Goal: Task Accomplishment & Management: Complete application form

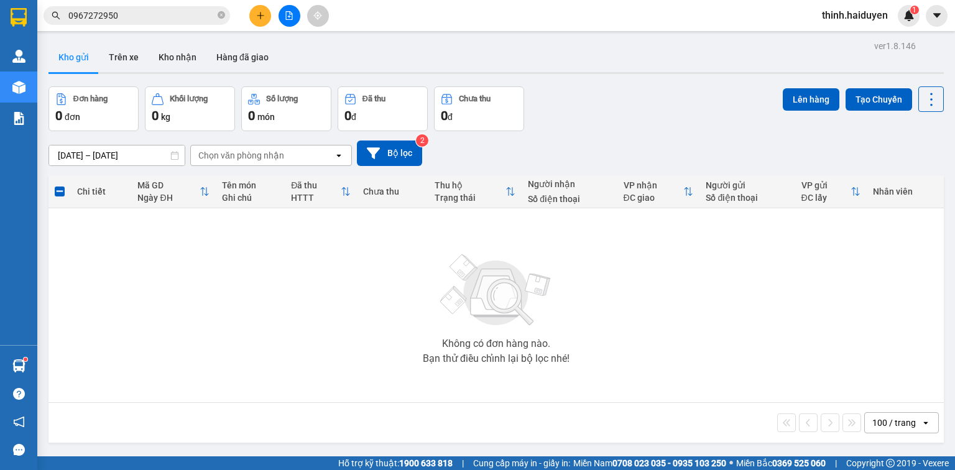
click at [271, 22] on div at bounding box center [289, 16] width 93 height 22
click at [254, 20] on button at bounding box center [260, 16] width 22 height 22
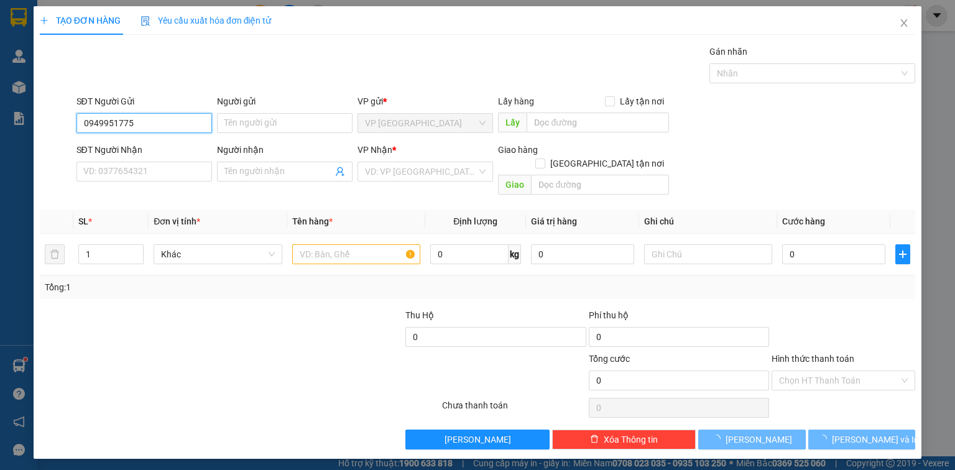
click at [167, 129] on input "0949951775" at bounding box center [145, 123] width 136 height 20
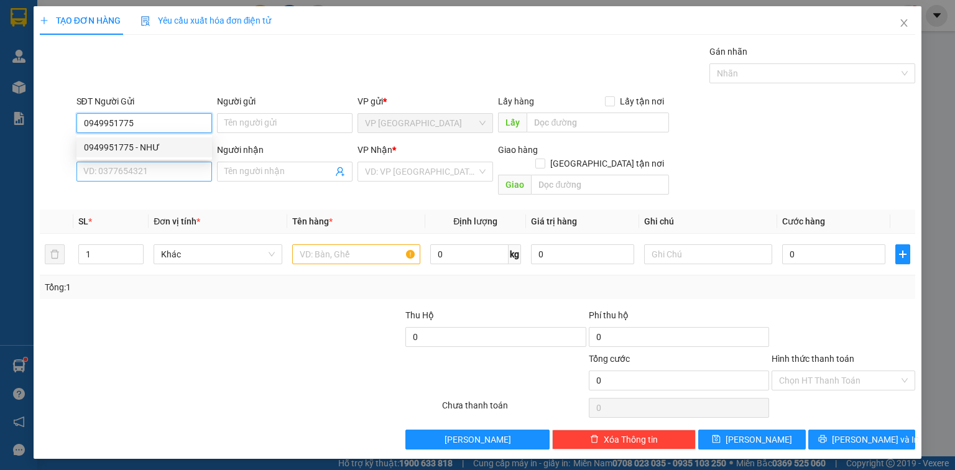
type input "0949951775"
click at [151, 172] on input "SĐT Người Nhận" at bounding box center [145, 172] width 136 height 20
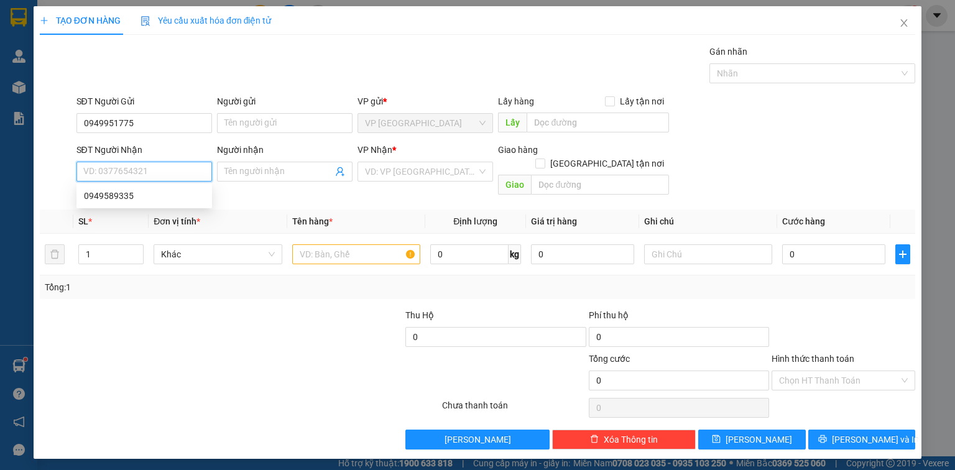
paste input "0949951775"
type input "0949951775"
click at [147, 127] on input "0949951775" at bounding box center [145, 123] width 136 height 20
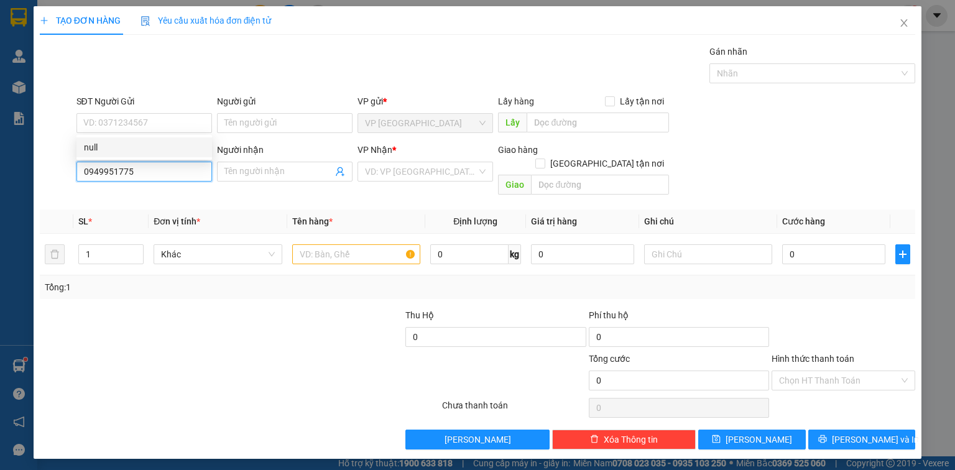
click at [163, 177] on input "0949951775" at bounding box center [145, 172] width 136 height 20
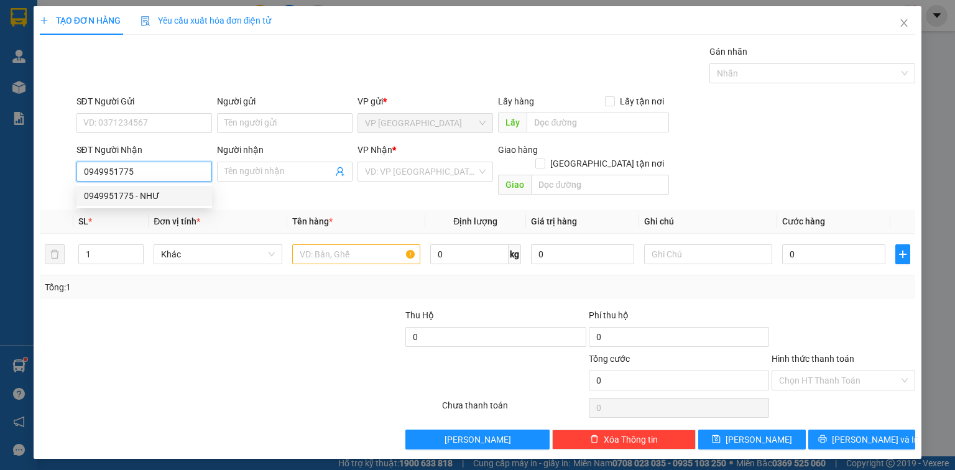
click at [160, 202] on div "0949951775 - NHƯ" at bounding box center [144, 196] width 121 height 14
type input "NHƯ"
type input "40.000"
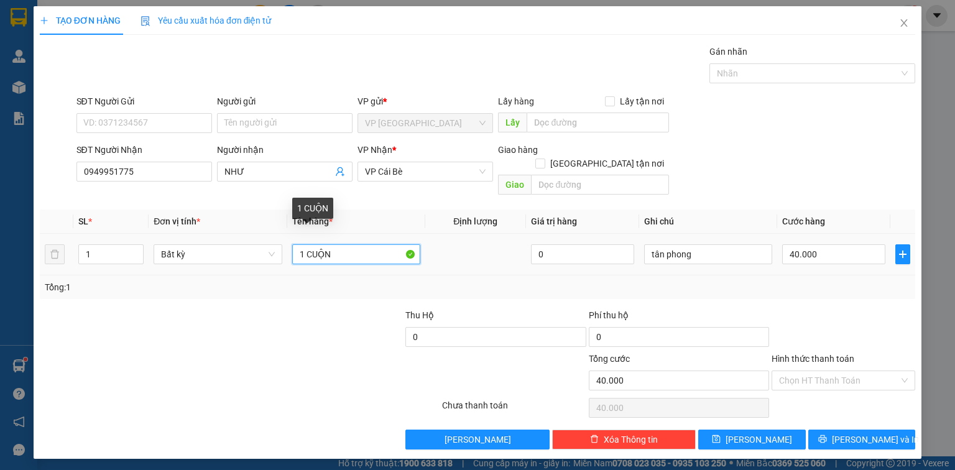
click at [351, 244] on input "1 CUỘN" at bounding box center [356, 254] width 128 height 20
paste input "ỊC"
type input "1 BỊCH XANH"
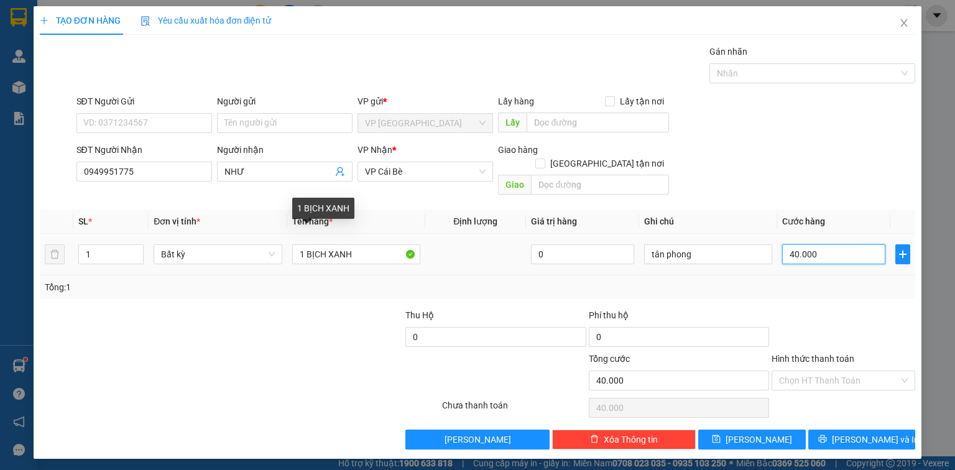
click at [834, 244] on input "40.000" at bounding box center [834, 254] width 103 height 20
click at [835, 244] on input "40.000" at bounding box center [834, 254] width 103 height 20
type input "400.002"
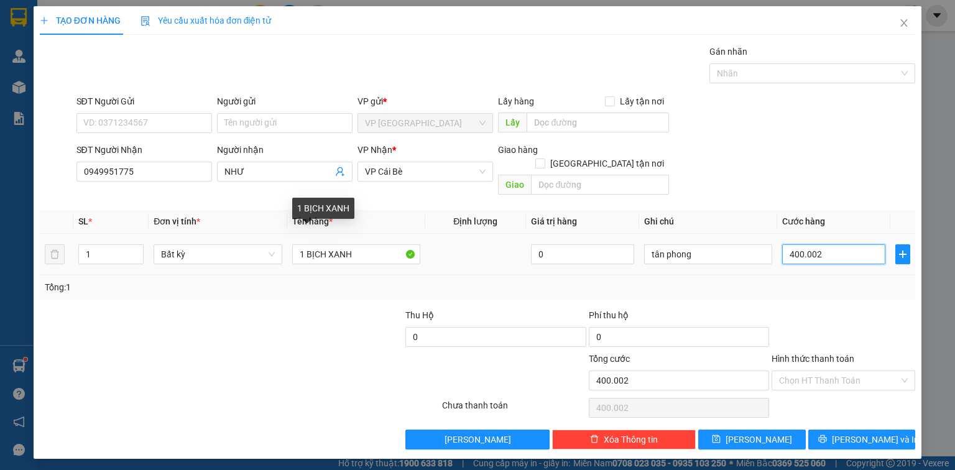
type input "4.000.020"
type input "4.000.000"
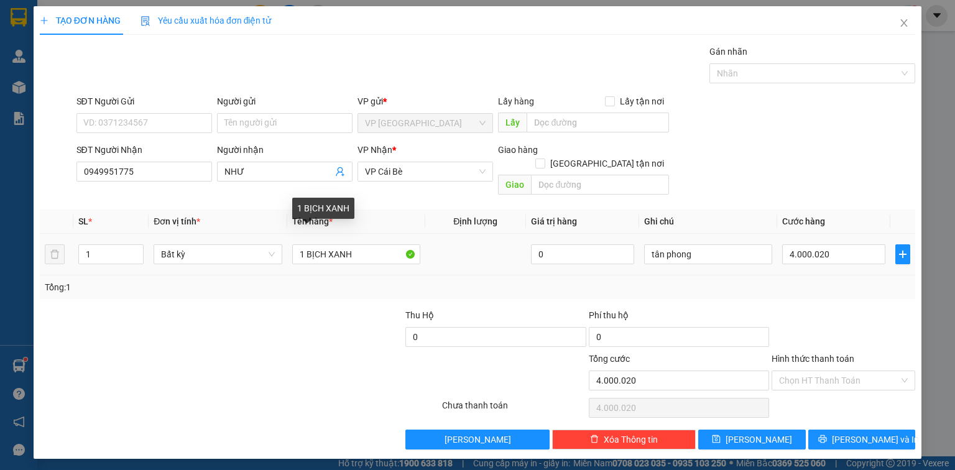
type input "4.000.000"
click at [835, 285] on div "Transit Pickup Surcharge Ids Transit Deliver Surcharge Ids Transit Deliver Surc…" at bounding box center [478, 247] width 876 height 405
click at [836, 253] on td "4.000.000" at bounding box center [834, 255] width 113 height 42
click at [835, 245] on input "4.000.000" at bounding box center [834, 254] width 103 height 20
type input "2"
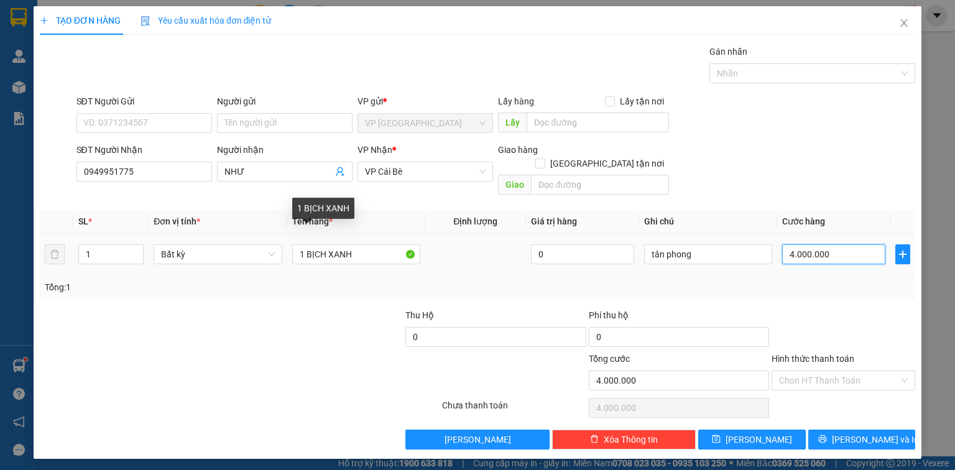
type input "2"
type input "20"
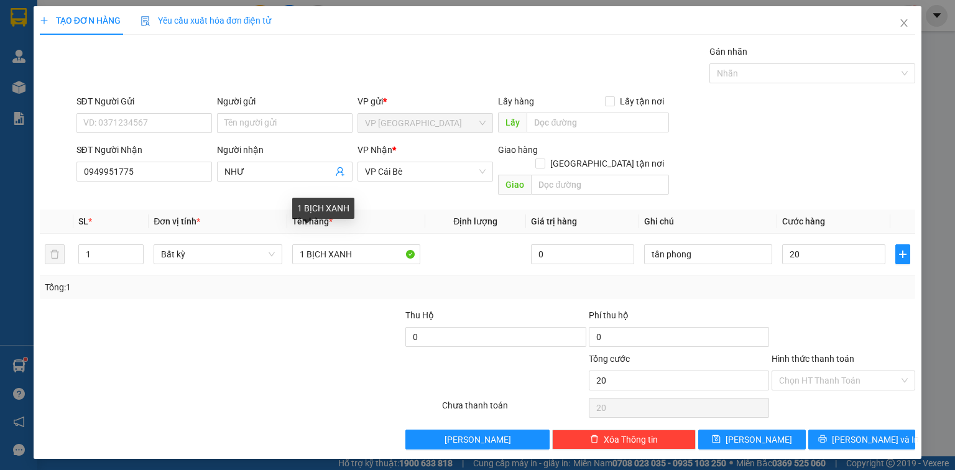
type input "20.000"
click at [830, 289] on div "Transit Pickup Surcharge Ids Transit Deliver Surcharge Ids Transit Deliver Surc…" at bounding box center [478, 247] width 876 height 405
click at [844, 430] on button "[PERSON_NAME] và In" at bounding box center [863, 440] width 108 height 20
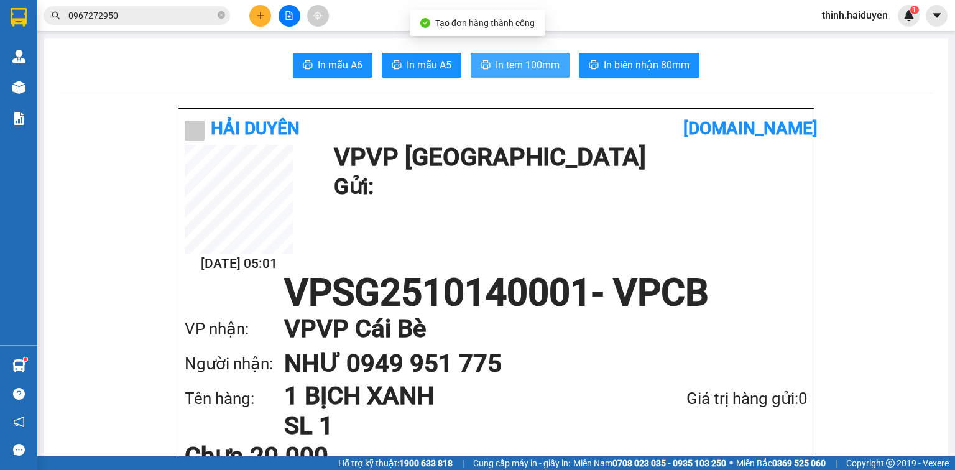
click at [519, 68] on span "In tem 100mm" at bounding box center [528, 65] width 64 height 16
click at [265, 21] on button at bounding box center [260, 16] width 22 height 22
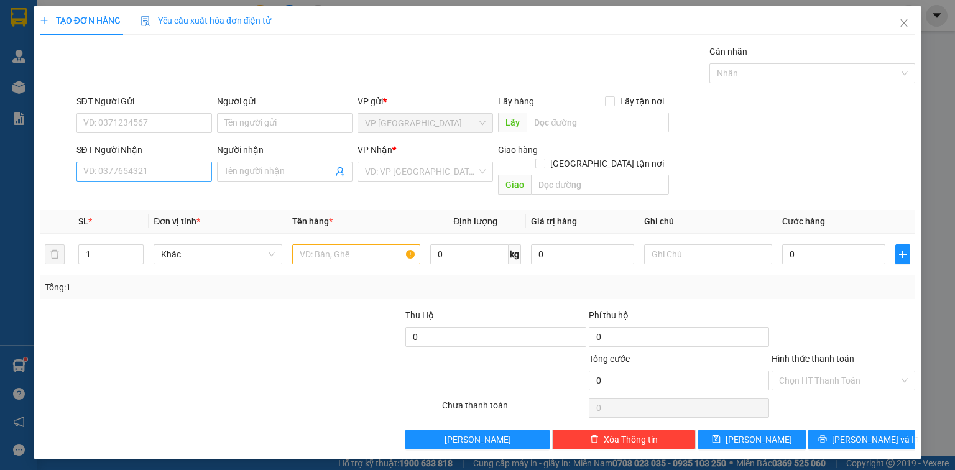
drag, startPoint x: 172, startPoint y: 184, endPoint x: 175, endPoint y: 179, distance: 6.7
click at [172, 183] on div "SĐT Người Nhận VD: 0377654321" at bounding box center [145, 165] width 136 height 44
click at [175, 179] on input "SĐT Người Nhận" at bounding box center [145, 172] width 136 height 20
type input "0386741979"
click at [134, 199] on div "0386741979 - KHA" at bounding box center [144, 196] width 121 height 14
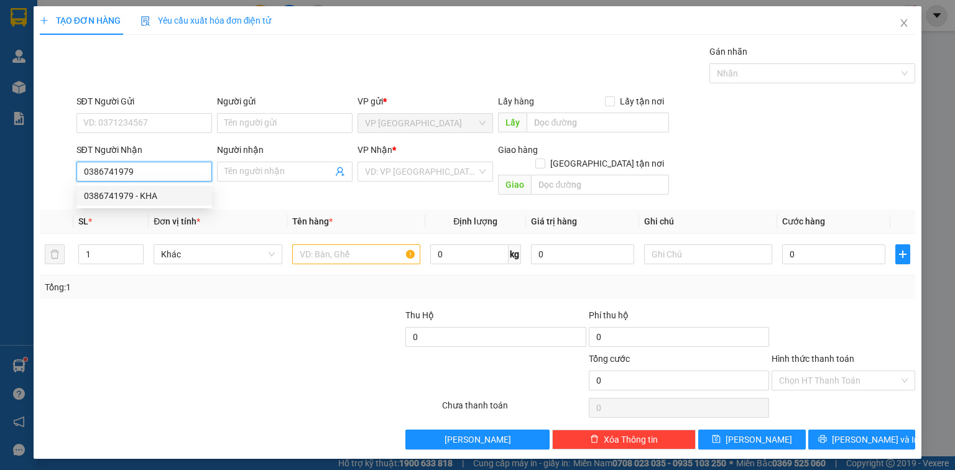
type input "KHA"
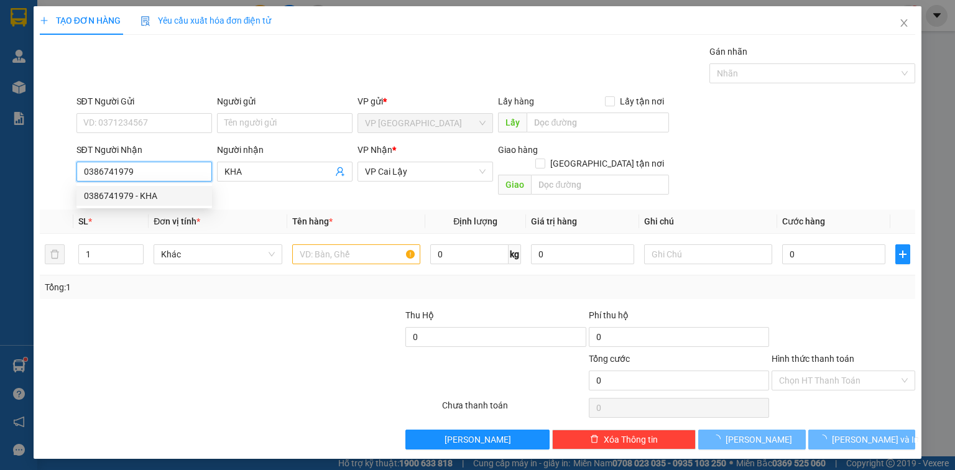
type input "20.000"
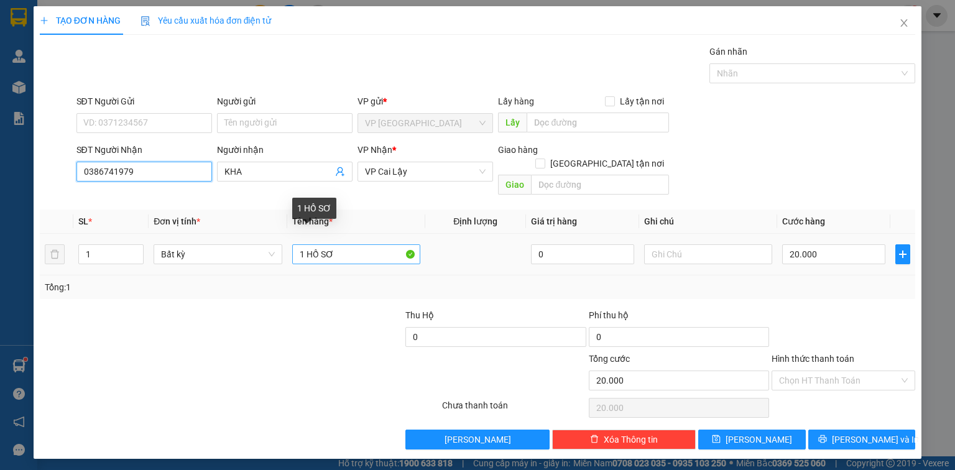
type input "0386741979"
click at [346, 244] on input "1 HỒ SƠ" at bounding box center [356, 254] width 128 height 20
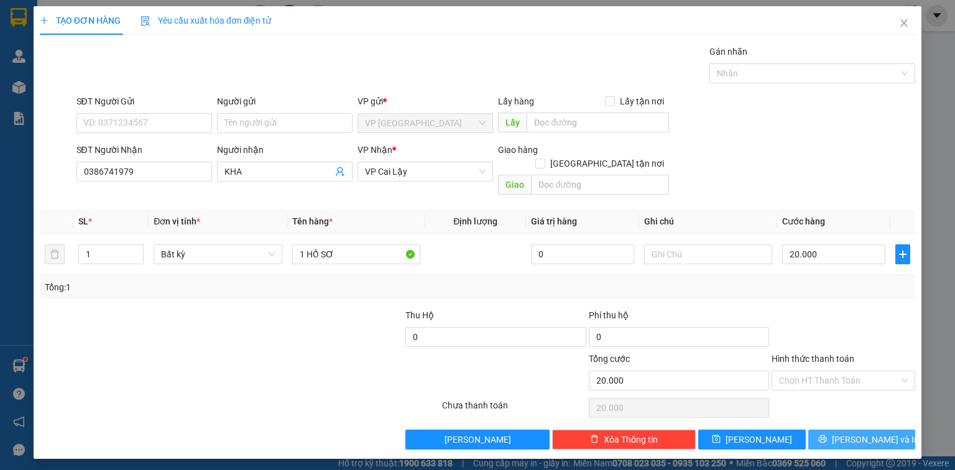
click at [849, 430] on button "[PERSON_NAME] và In" at bounding box center [863, 440] width 108 height 20
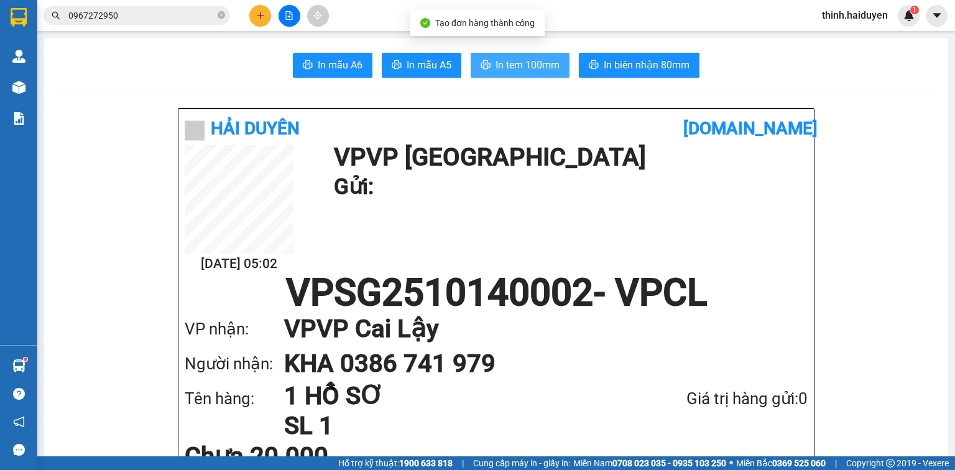
click at [547, 60] on span "In tem 100mm" at bounding box center [528, 65] width 64 height 16
click at [259, 11] on button at bounding box center [260, 16] width 22 height 22
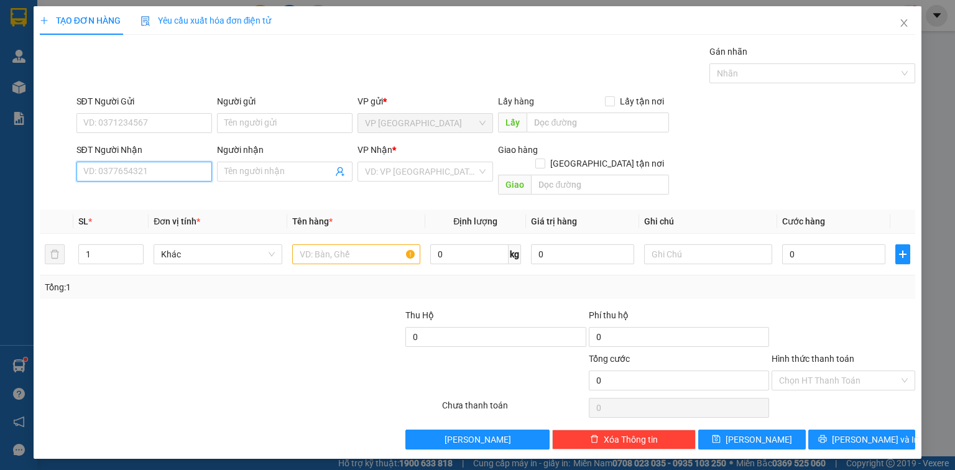
click at [176, 179] on input "SĐT Người Nhận" at bounding box center [145, 172] width 136 height 20
click at [139, 194] on div "02733824879 - NỤ CƯỜI MỚI" at bounding box center [144, 196] width 121 height 14
type input "02733824879"
type input "NỤ CƯỜI MỚI"
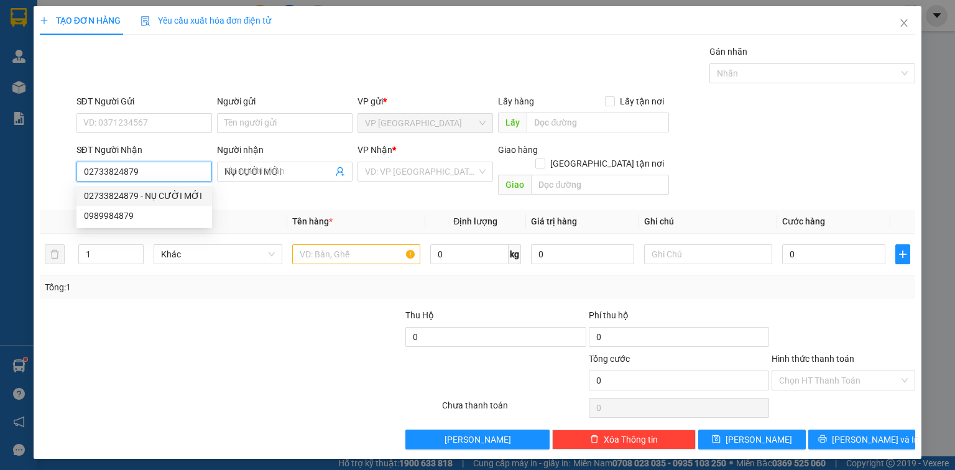
type input "20.000"
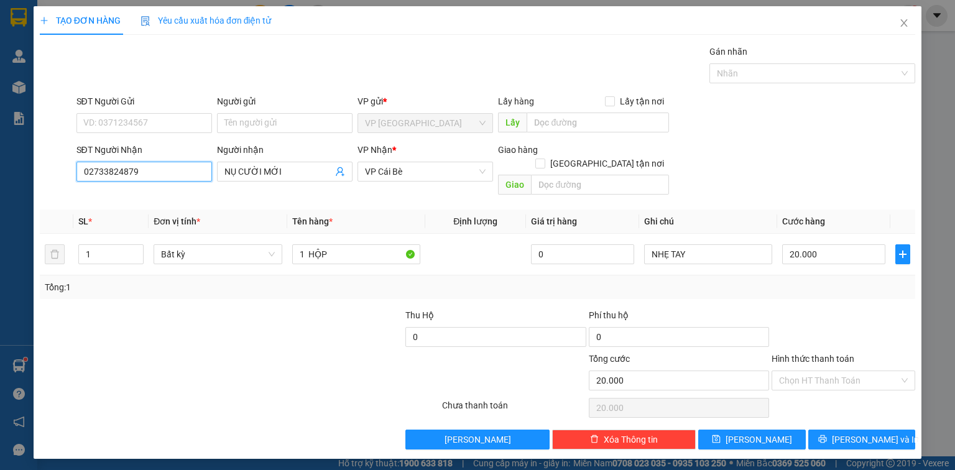
type input "02733824879"
drag, startPoint x: 847, startPoint y: 379, endPoint x: 844, endPoint y: 373, distance: 7.5
click at [847, 379] on div "Hình thức thanh toán Chọn HT Thanh Toán" at bounding box center [844, 374] width 144 height 44
click at [843, 371] on input "Hình thức thanh toán" at bounding box center [839, 380] width 120 height 19
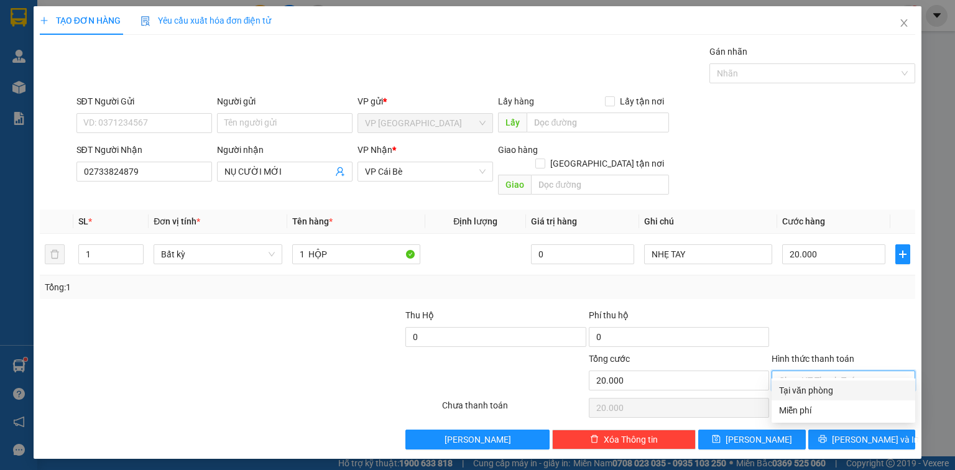
click at [840, 391] on div "Tại văn phòng" at bounding box center [843, 391] width 129 height 14
type input "0"
click at [865, 445] on div "TẠO ĐƠN HÀNG Yêu cầu xuất hóa đơn điện tử Transit Pickup Surcharge Ids Transit …" at bounding box center [477, 235] width 955 height 470
click at [861, 434] on button "[PERSON_NAME] và In" at bounding box center [863, 440] width 108 height 20
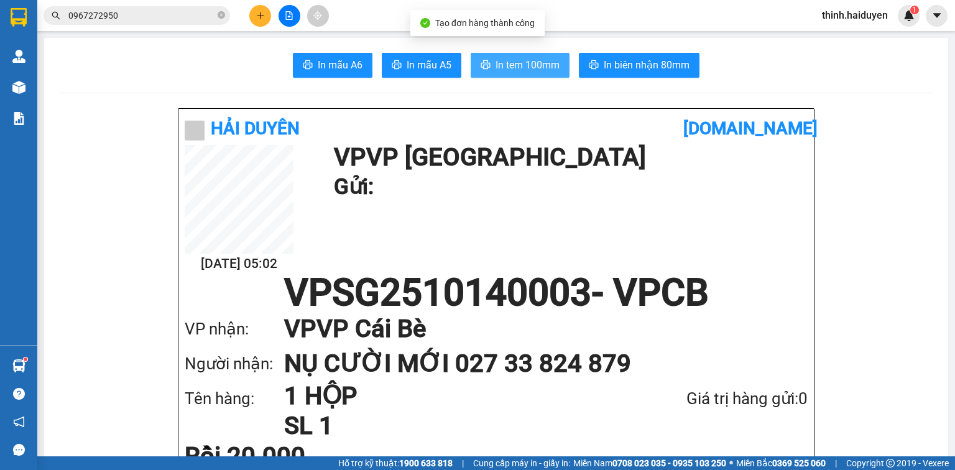
click at [534, 76] on button "In tem 100mm" at bounding box center [520, 65] width 99 height 25
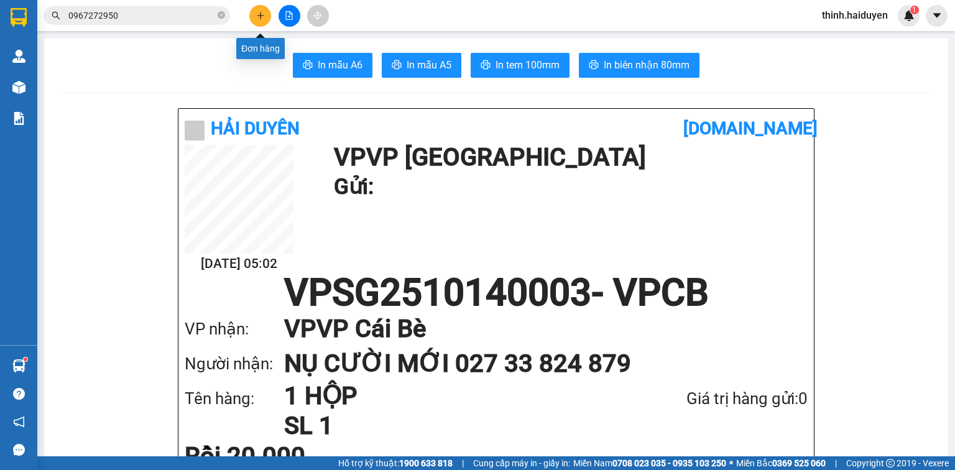
drag, startPoint x: 248, startPoint y: 12, endPoint x: 254, endPoint y: 17, distance: 8.0
click at [249, 14] on div at bounding box center [289, 16] width 93 height 22
click at [254, 17] on button at bounding box center [260, 16] width 22 height 22
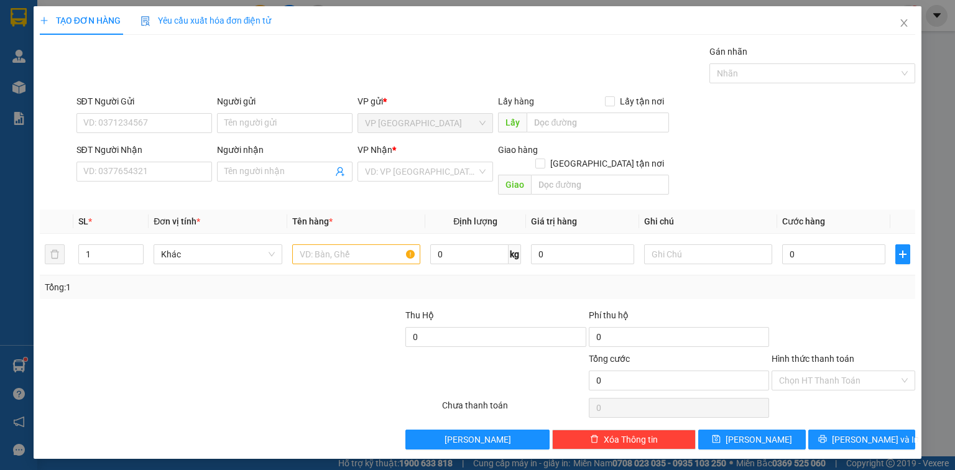
click at [172, 157] on div "SĐT Người Nhận" at bounding box center [145, 152] width 136 height 19
click at [174, 167] on input "SĐT Người Nhận" at bounding box center [145, 172] width 136 height 20
type input "0848"
click at [121, 164] on input "0848" at bounding box center [145, 172] width 136 height 20
click at [121, 165] on input "0848" at bounding box center [145, 172] width 136 height 20
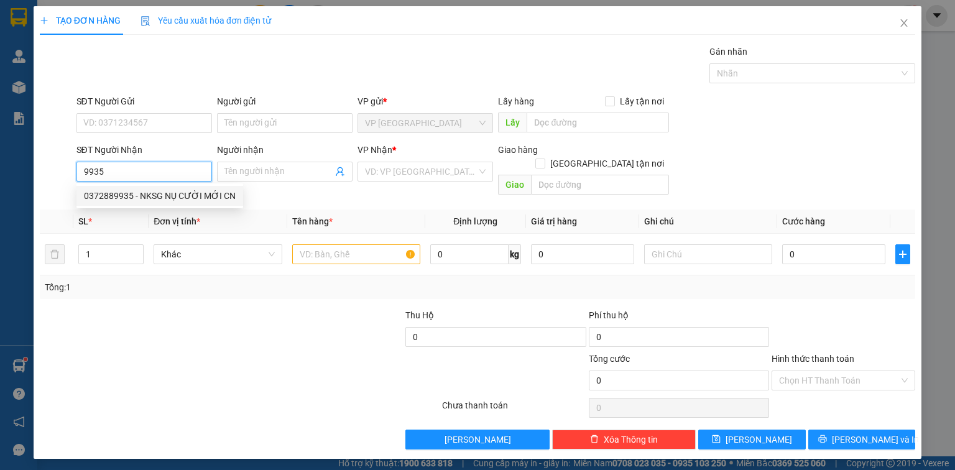
click at [124, 193] on div "0372889935 - NKSG NỤ CƯỜI MỚI CN" at bounding box center [160, 196] width 152 height 14
type input "0372889935"
type input "NKSG NỤ CƯỜI MỚI CN"
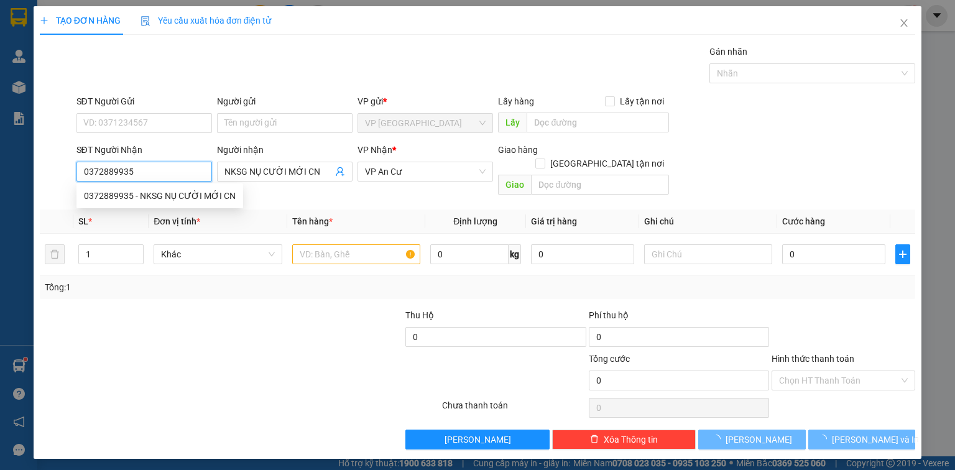
type input "20.000"
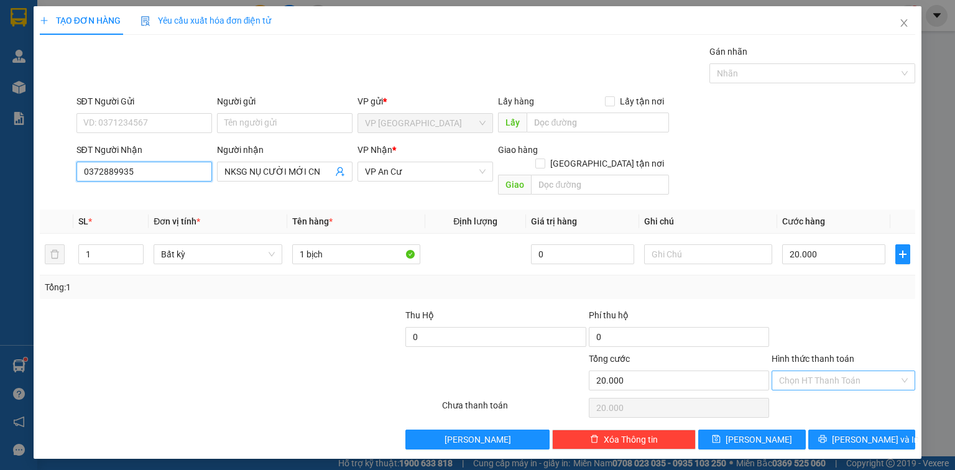
type input "0372889935"
click at [844, 371] on input "Hình thức thanh toán" at bounding box center [839, 380] width 120 height 19
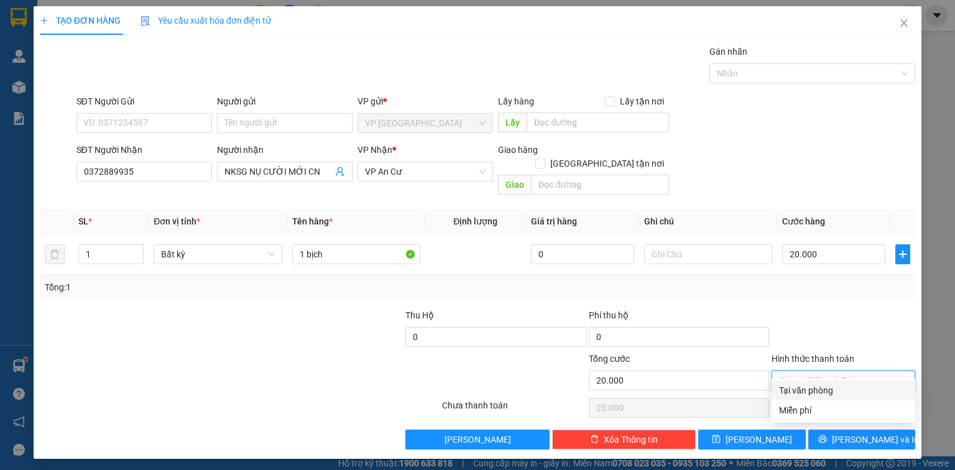
drag, startPoint x: 838, startPoint y: 390, endPoint x: 851, endPoint y: 404, distance: 19.4
click at [838, 391] on div "Tại văn phòng" at bounding box center [843, 391] width 129 height 14
type input "0"
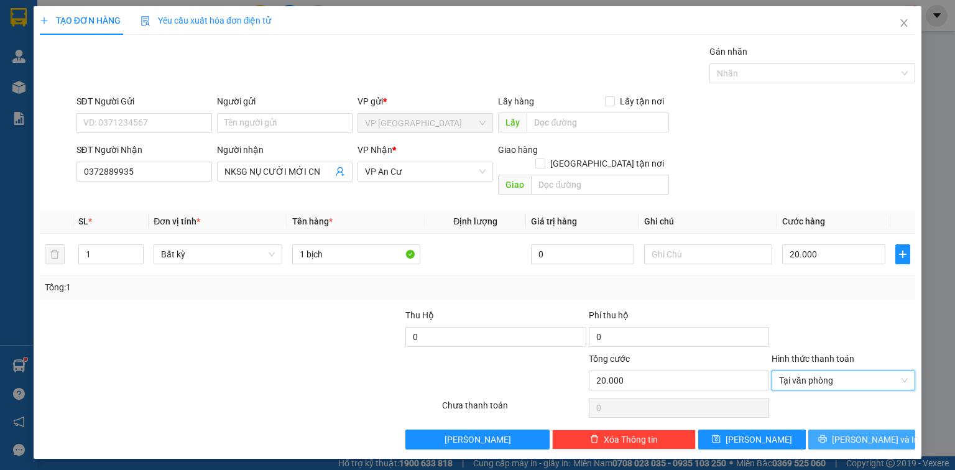
click at [858, 430] on button "[PERSON_NAME] và In" at bounding box center [863, 440] width 108 height 20
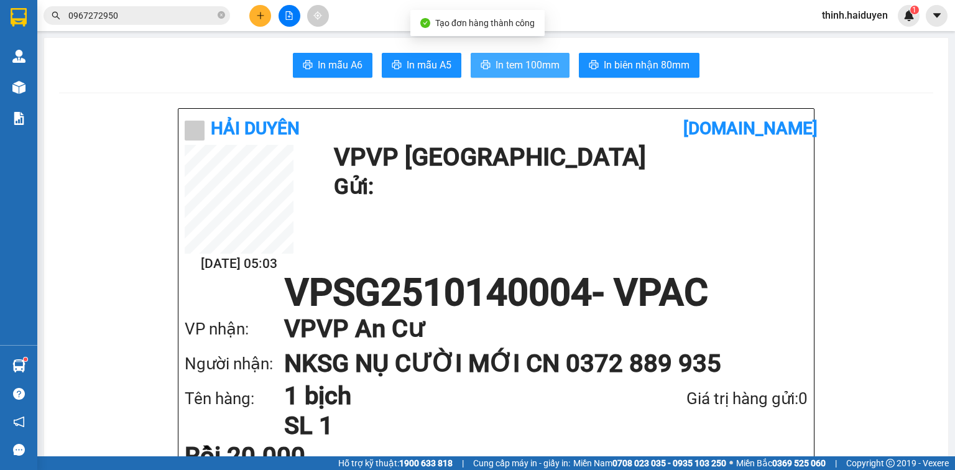
click at [560, 67] on button "In tem 100mm" at bounding box center [520, 65] width 99 height 25
click at [261, 23] on button at bounding box center [260, 16] width 22 height 22
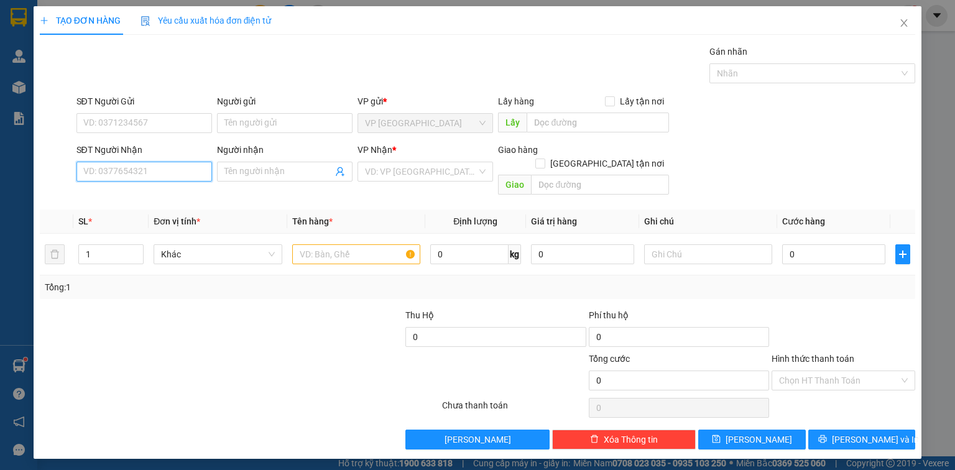
click at [145, 167] on input "SĐT Người Nhận" at bounding box center [145, 172] width 136 height 20
type input "4"
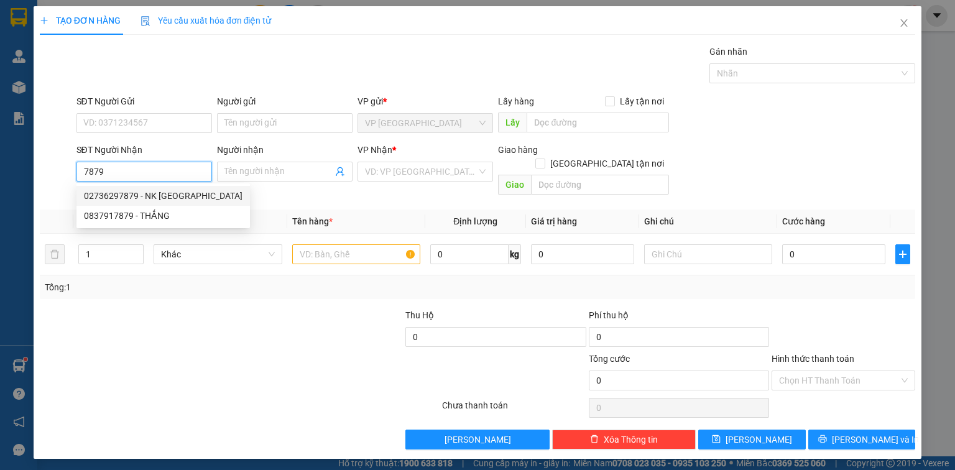
click at [136, 198] on div "02736297879 - NK [GEOGRAPHIC_DATA]" at bounding box center [163, 196] width 159 height 14
type input "02736297879"
type input "NK [GEOGRAPHIC_DATA]"
type input "20.000"
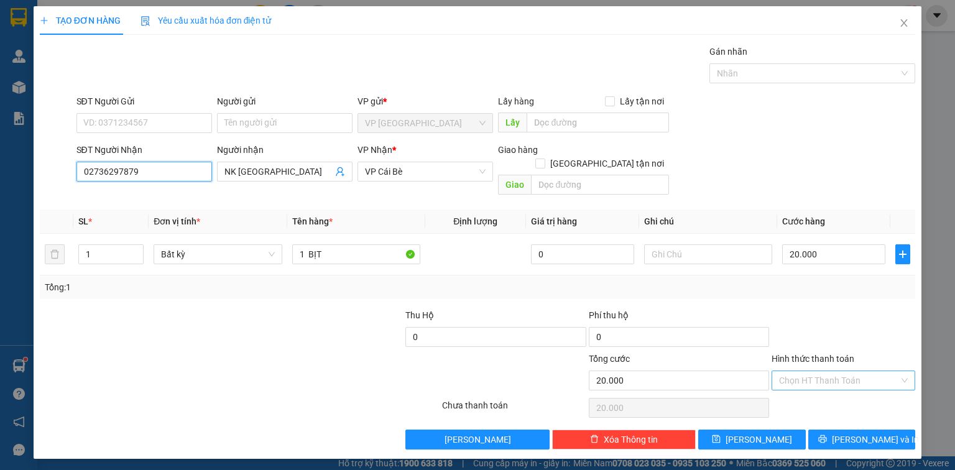
type input "02736297879"
click at [834, 371] on input "Hình thức thanh toán" at bounding box center [839, 380] width 120 height 19
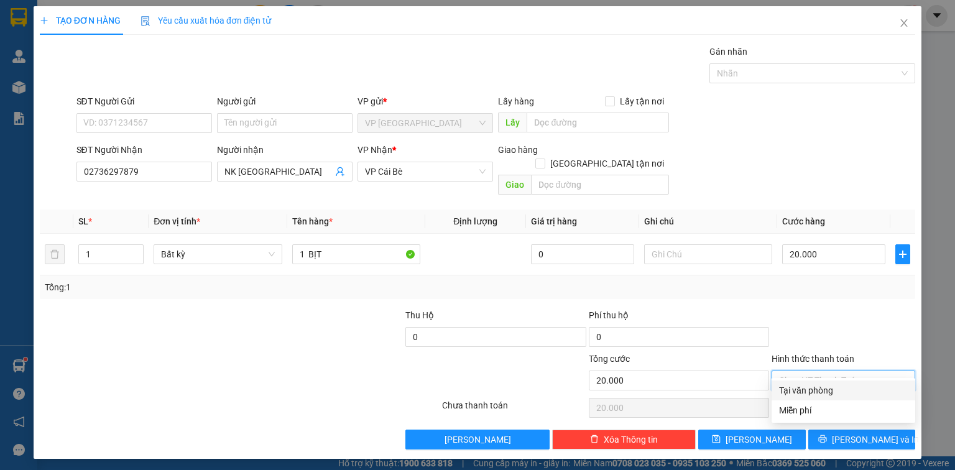
click at [832, 388] on div "Tại văn phòng" at bounding box center [843, 391] width 129 height 14
type input "0"
click at [866, 430] on button "[PERSON_NAME] và In" at bounding box center [863, 440] width 108 height 20
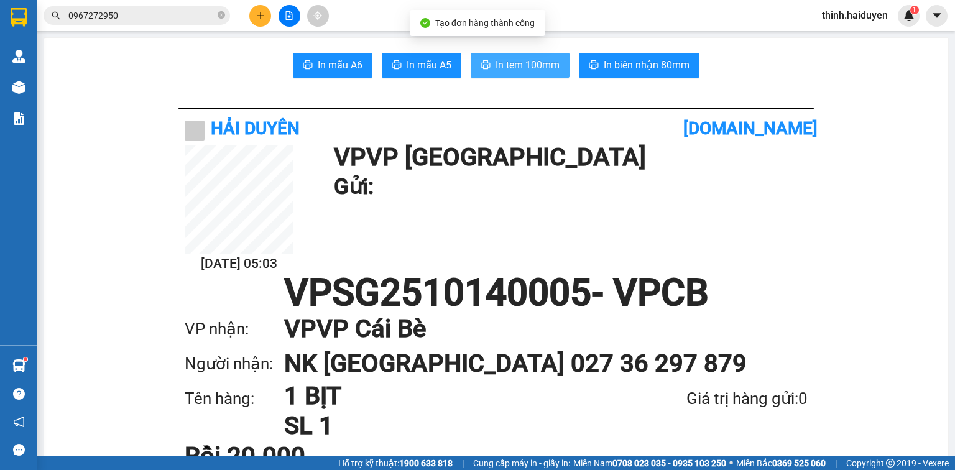
click at [535, 70] on span "In tem 100mm" at bounding box center [528, 65] width 64 height 16
click at [264, 17] on icon "plus" at bounding box center [260, 15] width 9 height 9
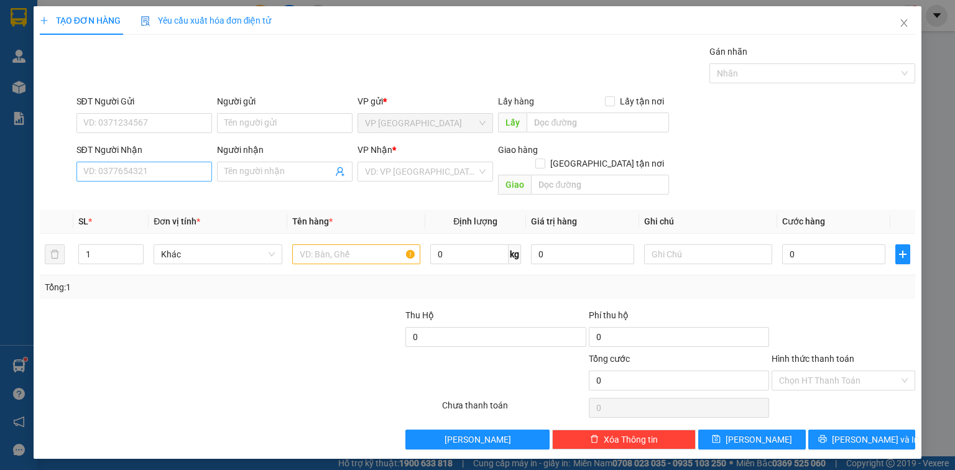
drag, startPoint x: 195, startPoint y: 157, endPoint x: 197, endPoint y: 175, distance: 18.2
click at [197, 175] on div "SĐT Người Nhận VD: 0377654321" at bounding box center [145, 165] width 136 height 44
click at [197, 175] on input "SĐT Người Nhận" at bounding box center [145, 172] width 136 height 20
type input "0854555656"
click at [180, 196] on div "0854555656 - PHÁT" at bounding box center [144, 196] width 121 height 14
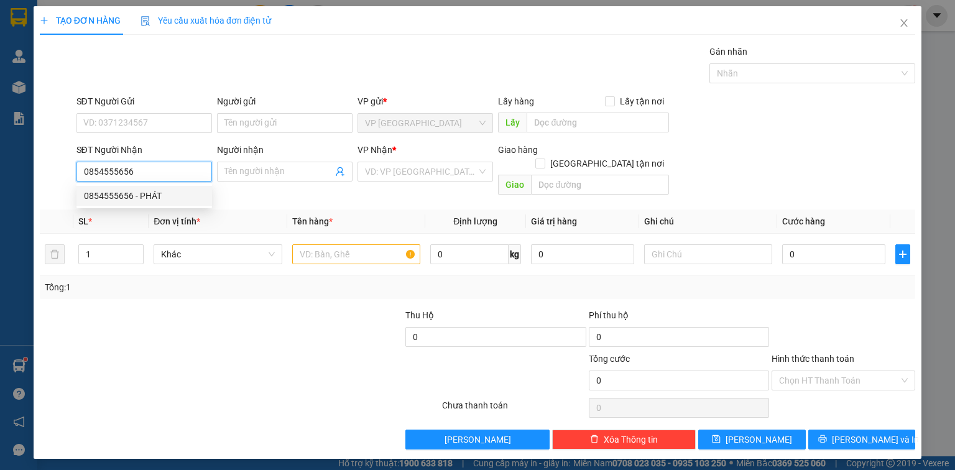
type input "PHÁT"
type input "20.000"
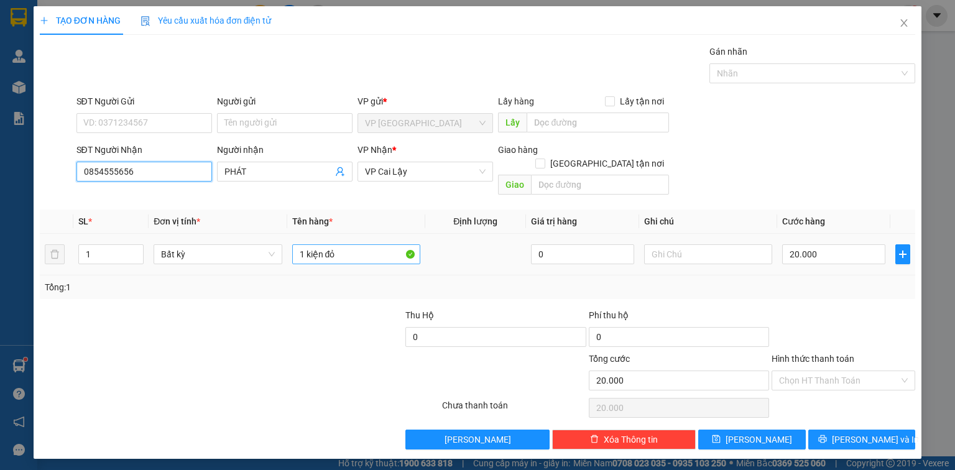
type input "0854555656"
click at [358, 244] on input "1 kiện đỏ" at bounding box center [356, 254] width 128 height 20
paste input "ẸP"
type input "1 kiện DẸP"
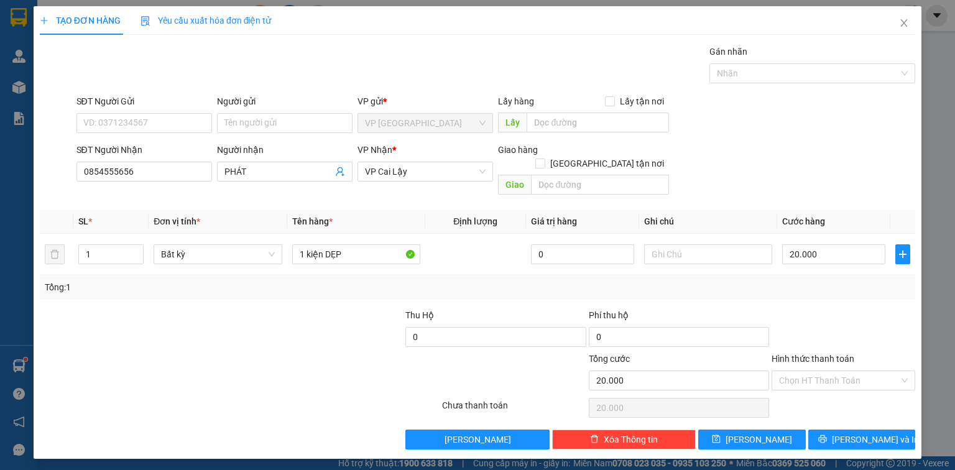
click at [843, 440] on div "TẠO ĐƠN HÀNG Yêu cầu xuất hóa đơn điện tử Transit Pickup Surcharge Ids Transit …" at bounding box center [478, 232] width 888 height 453
click at [847, 432] on button "[PERSON_NAME] và In" at bounding box center [863, 440] width 108 height 20
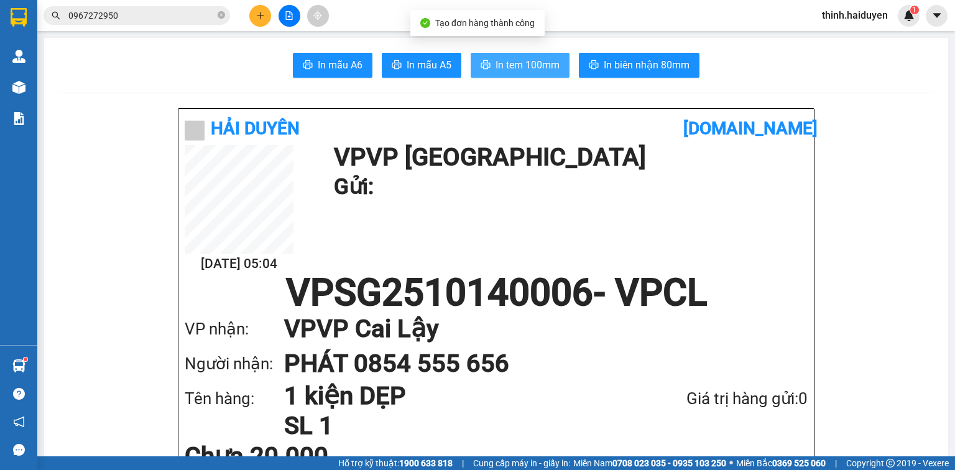
click at [516, 60] on span "In tem 100mm" at bounding box center [528, 65] width 64 height 16
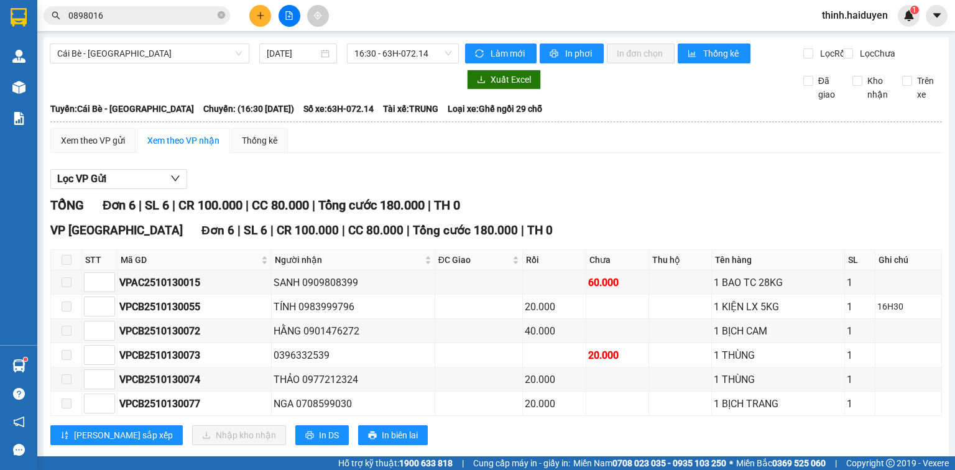
scroll to position [31, 0]
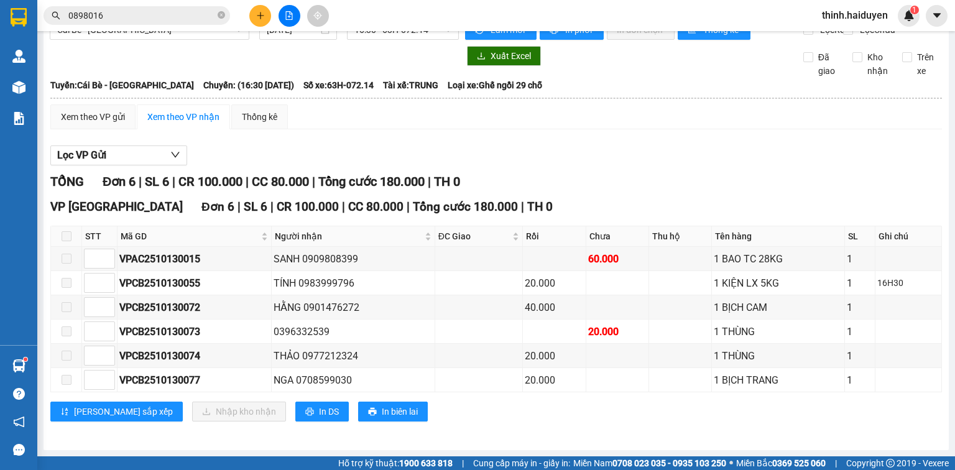
click at [264, 13] on icon "plus" at bounding box center [260, 15] width 9 height 9
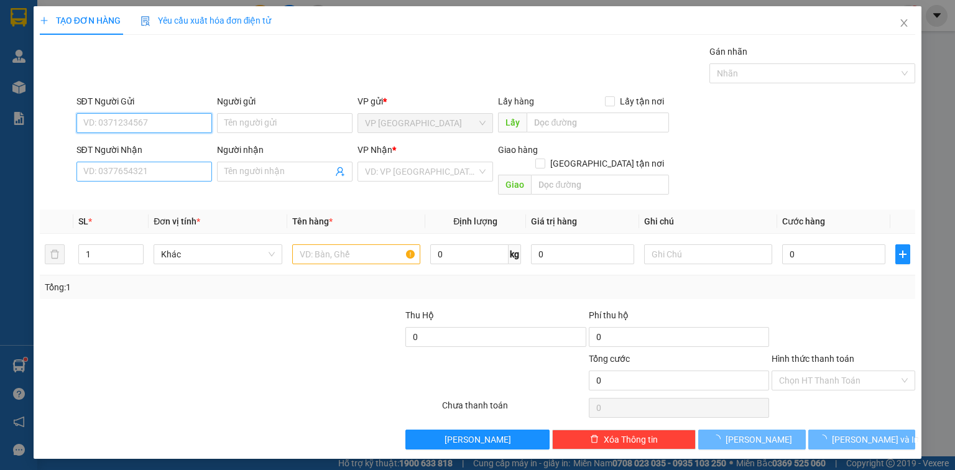
click at [183, 162] on input "SĐT Người Nhận" at bounding box center [145, 172] width 136 height 20
click at [182, 171] on input "SĐT Người Nhận" at bounding box center [145, 172] width 136 height 20
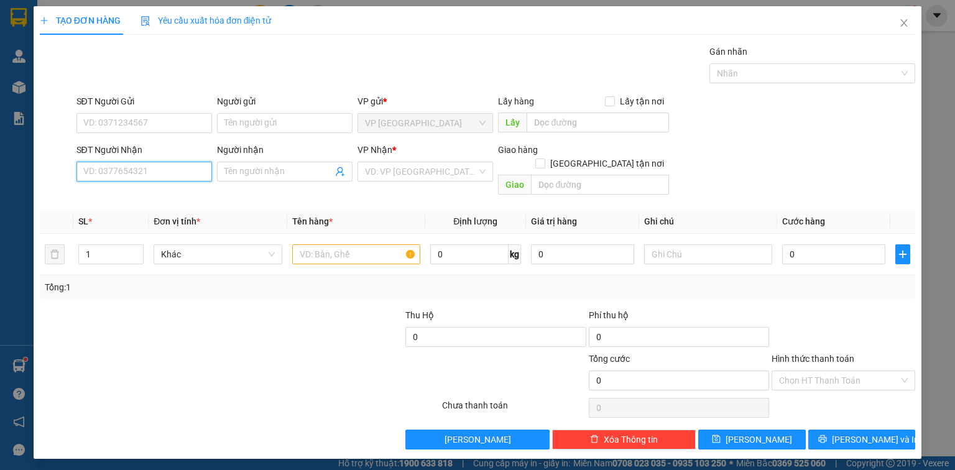
click at [202, 177] on input "SĐT Người Nhận" at bounding box center [145, 172] width 136 height 20
click at [154, 196] on div "0961460639 - NHUNG" at bounding box center [144, 196] width 121 height 14
type input "0961460639"
type input "NHUNG"
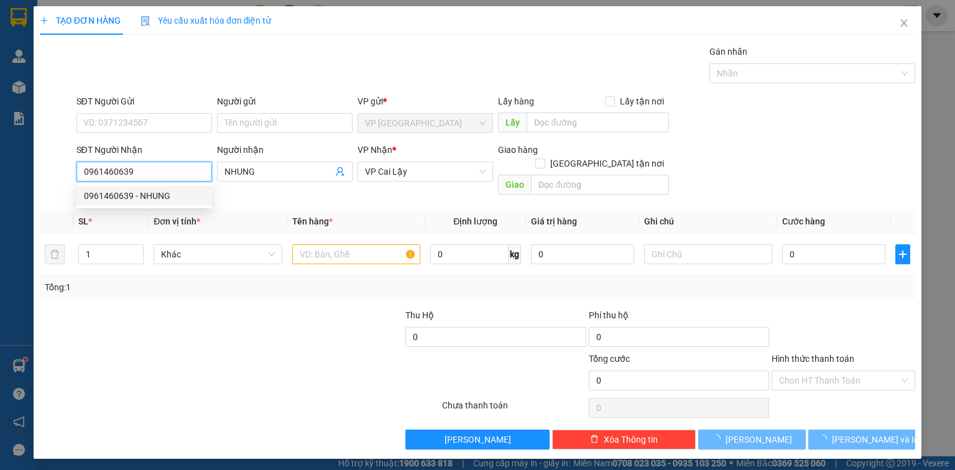
type input "100.000"
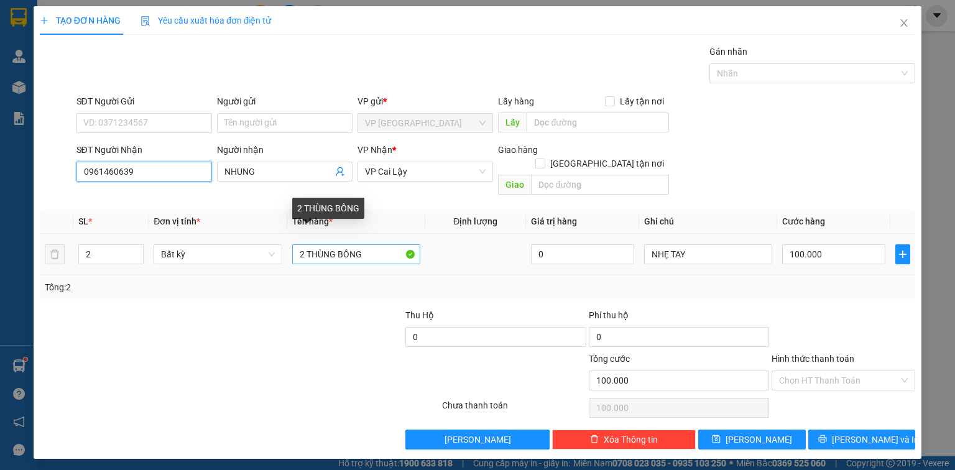
type input "0961460639"
drag, startPoint x: 299, startPoint y: 243, endPoint x: 259, endPoint y: 239, distance: 39.3
click at [259, 239] on tr "2 Bất kỳ 2 THÙNG BÔNG 0 NHẸ TAY 100.000" at bounding box center [478, 255] width 876 height 42
click at [301, 244] on input "2 THÙNG BÔNG" at bounding box center [356, 254] width 128 height 20
click at [306, 244] on input "2 THÙNG BÔNG" at bounding box center [356, 254] width 128 height 20
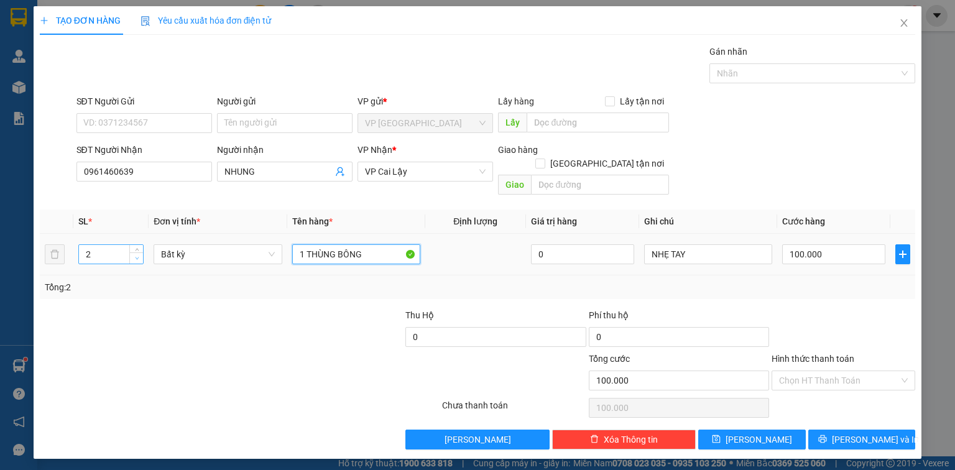
type input "1 THÙNG BÔNG"
type input "1"
click at [137, 256] on icon "down" at bounding box center [137, 258] width 4 height 4
click at [832, 254] on td "100.000" at bounding box center [834, 255] width 113 height 42
click at [835, 244] on input "100.000" at bounding box center [834, 254] width 103 height 20
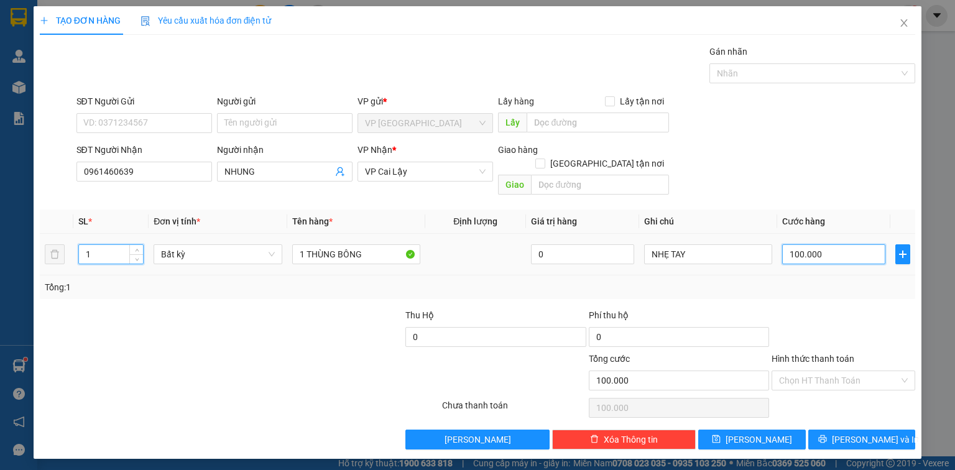
type input "0"
type input "5"
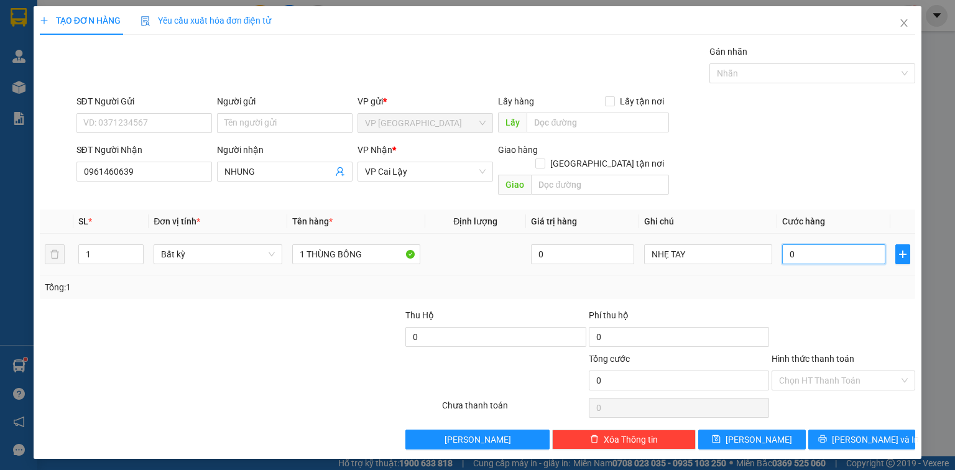
type input "5"
type input "50"
type input "50.000"
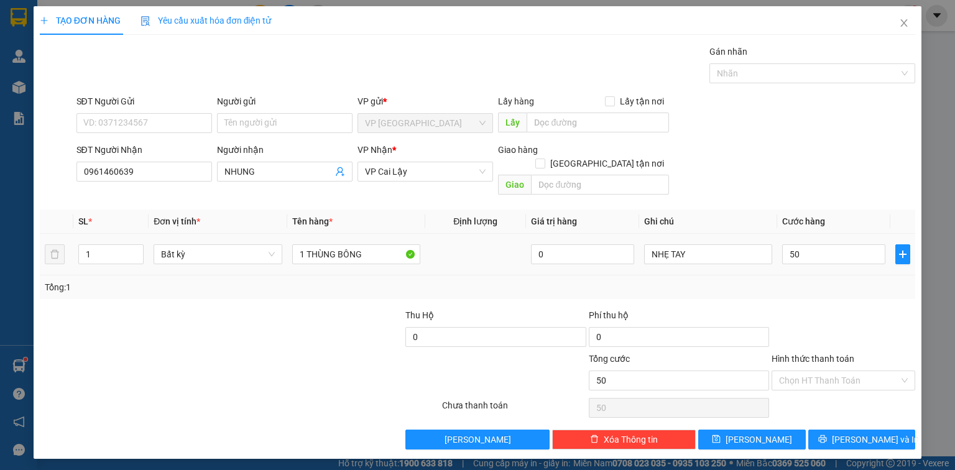
type input "50.000"
click at [846, 309] on div at bounding box center [844, 331] width 146 height 44
click at [863, 402] on div "Chọn HT Thanh Toán" at bounding box center [844, 408] width 146 height 25
click at [868, 433] on span "[PERSON_NAME] và In" at bounding box center [875, 440] width 87 height 14
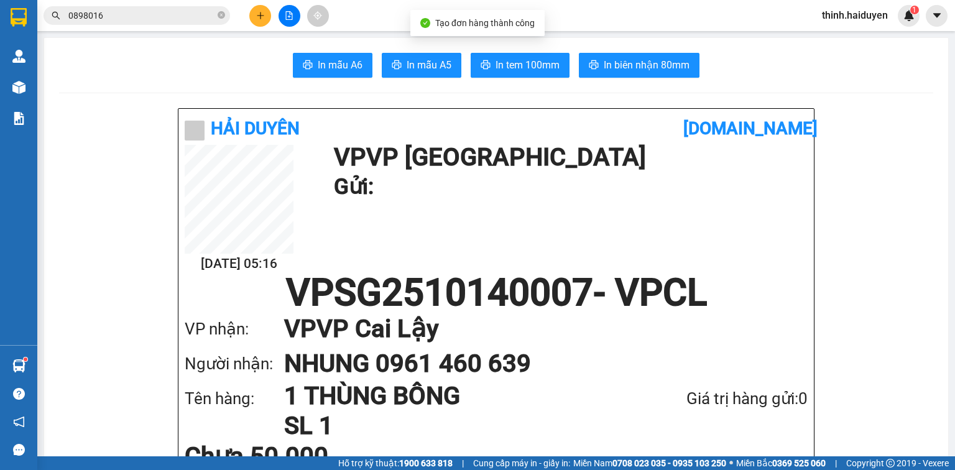
click at [543, 73] on button "In tem 100mm" at bounding box center [520, 65] width 99 height 25
click at [543, 72] on span "In tem 100mm" at bounding box center [528, 65] width 64 height 16
